Goal: Task Accomplishment & Management: Use online tool/utility

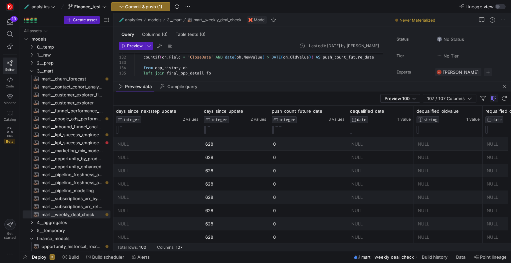
scroll to position [37, 0]
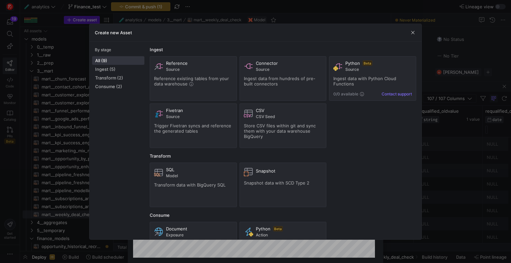
click at [415, 28] on div "Create new Asset" at bounding box center [255, 33] width 332 height 18
click at [413, 31] on span "button" at bounding box center [412, 32] width 7 height 7
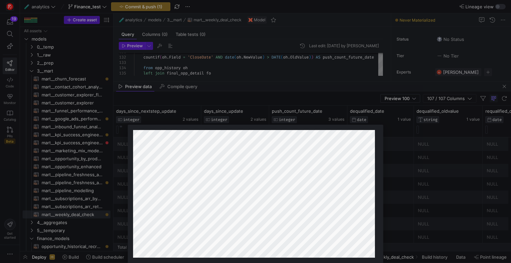
click at [313, 66] on div at bounding box center [255, 131] width 511 height 263
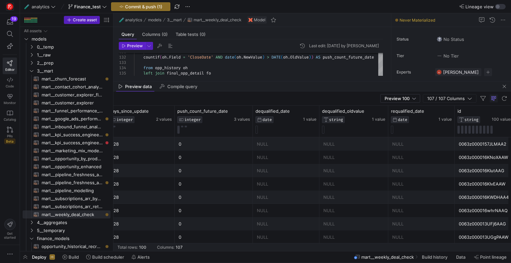
scroll to position [0, 181]
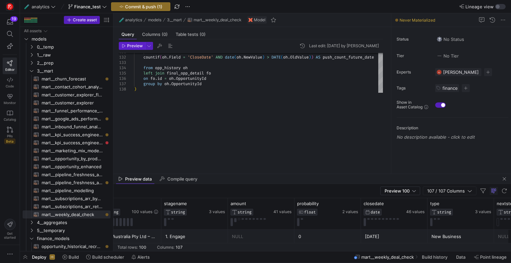
drag, startPoint x: 298, startPoint y: 81, endPoint x: 288, endPoint y: 174, distance: 93.0
click at [288, 174] on as-split "🧪 analytics models 3__mart mart__weekly_deal_check Model Query Columns (0) Tabl…" at bounding box center [311, 132] width 397 height 238
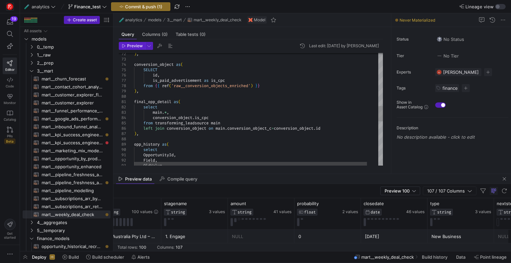
click at [335, 127] on div "from transforming_leadsource main left join conversion_object on main . convers…" at bounding box center [264, 77] width 261 height 818
click at [188, 133] on div "from transforming_leadsource main left join conversion_object on main . convers…" at bounding box center [264, 79] width 261 height 823
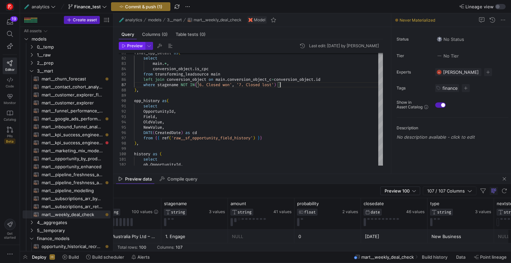
type textarea "final_opp_detail as( select main.*, conversion_[DOMAIN_NAME]_cpc from transform…"
click at [130, 46] on span "Preview" at bounding box center [135, 46] width 16 height 5
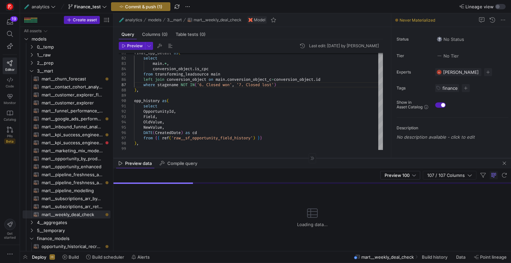
drag, startPoint x: 245, startPoint y: 174, endPoint x: 279, endPoint y: 84, distance: 96.1
click at [279, 158] on div at bounding box center [311, 158] width 397 height 0
